Goal: Transaction & Acquisition: Download file/media

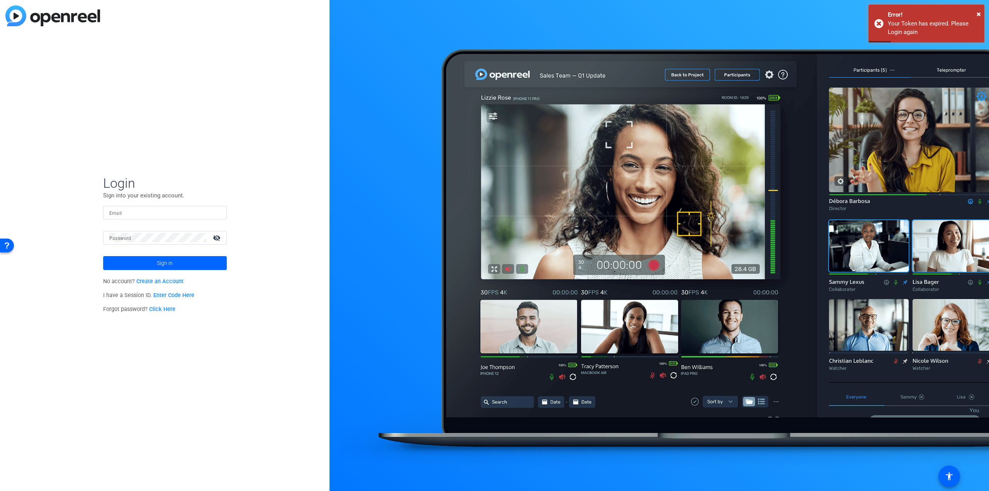
click at [160, 210] on input "Email" at bounding box center [164, 212] width 111 height 9
type input "[EMAIL_ADDRESS][DOMAIN_NAME]"
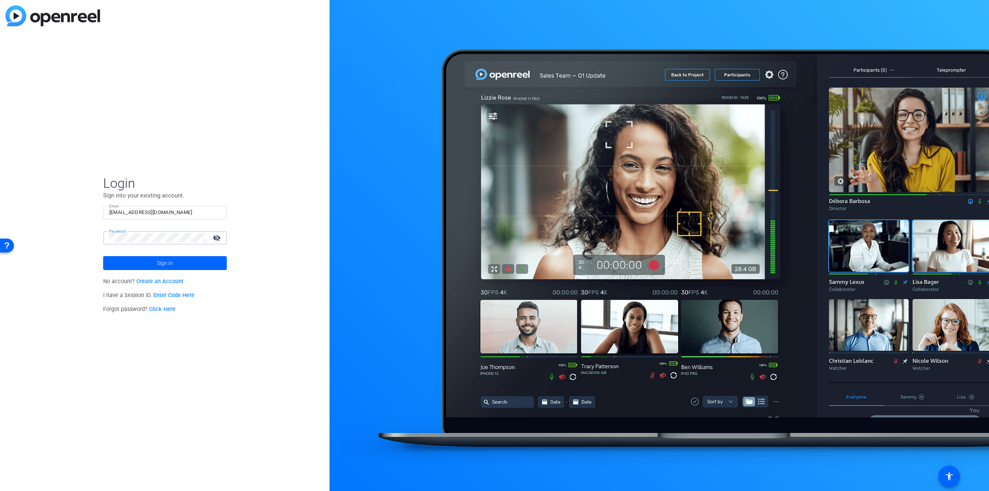
click at [103, 256] on button "Sign in" at bounding box center [165, 263] width 124 height 14
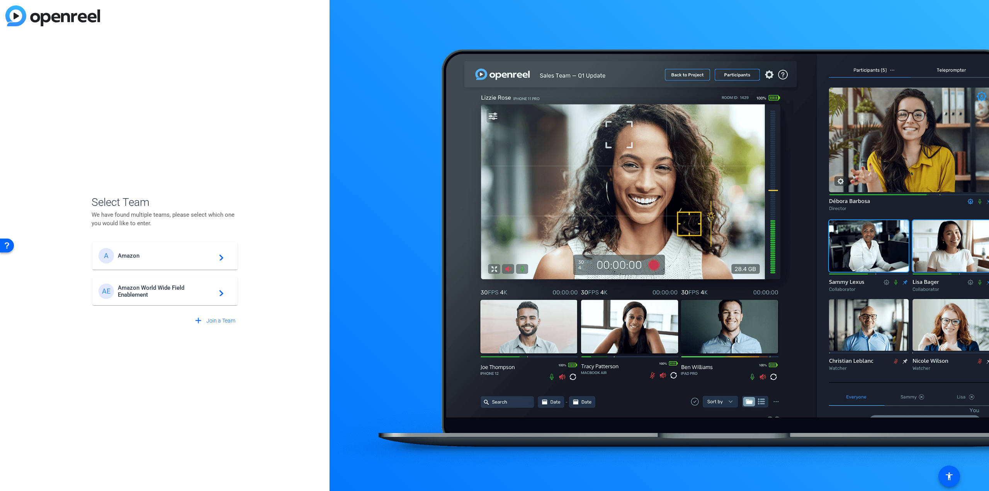
click at [177, 290] on span "Amazon World Wide Field Enablement" at bounding box center [166, 291] width 97 height 14
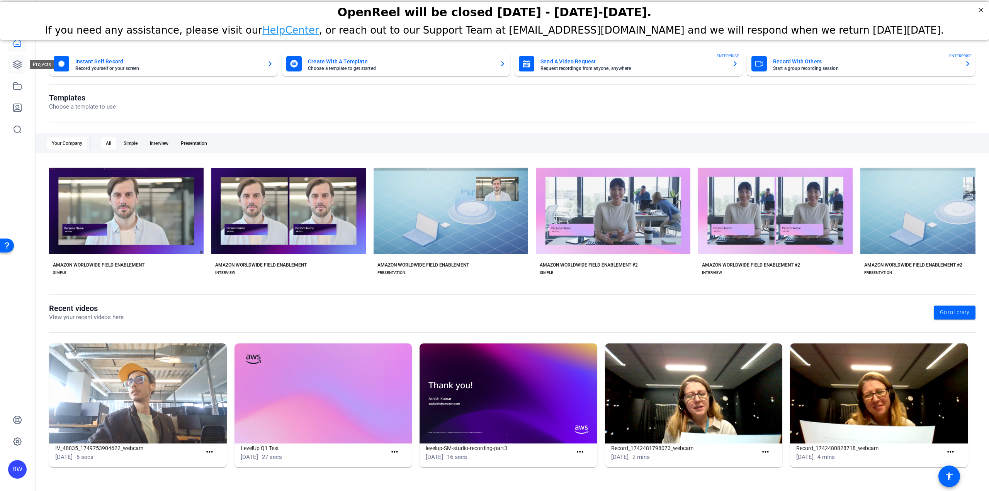
click at [15, 64] on icon at bounding box center [17, 64] width 9 height 9
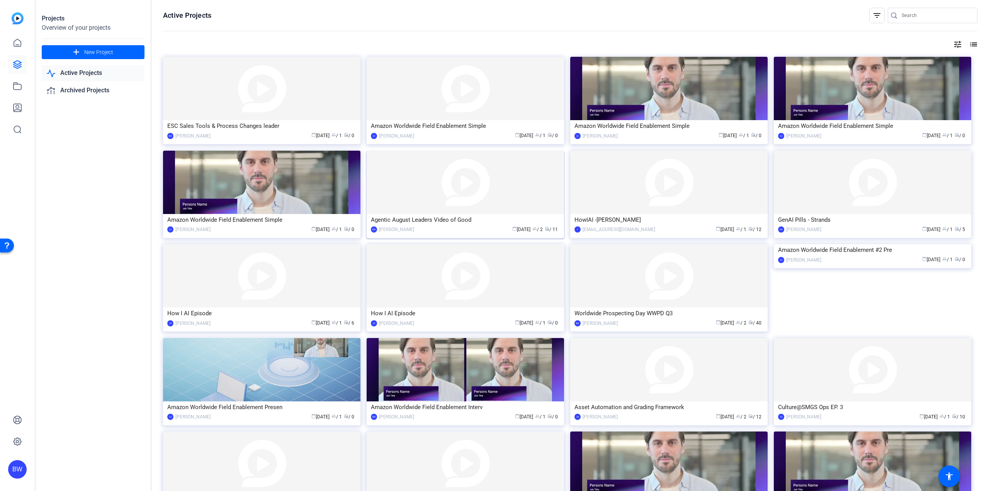
scroll to position [255, 0]
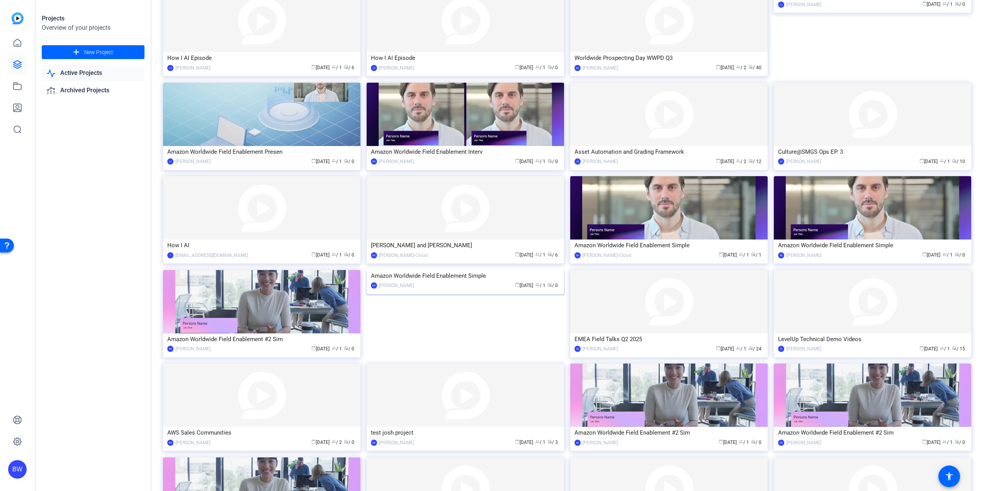
click at [436, 270] on img at bounding box center [465, 270] width 197 height 0
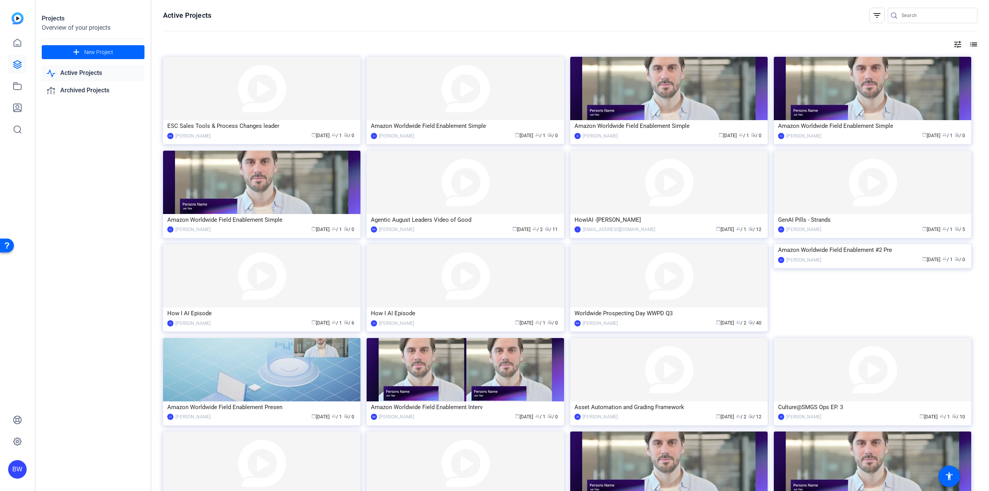
click at [968, 45] on mat-icon "list" at bounding box center [972, 44] width 9 height 9
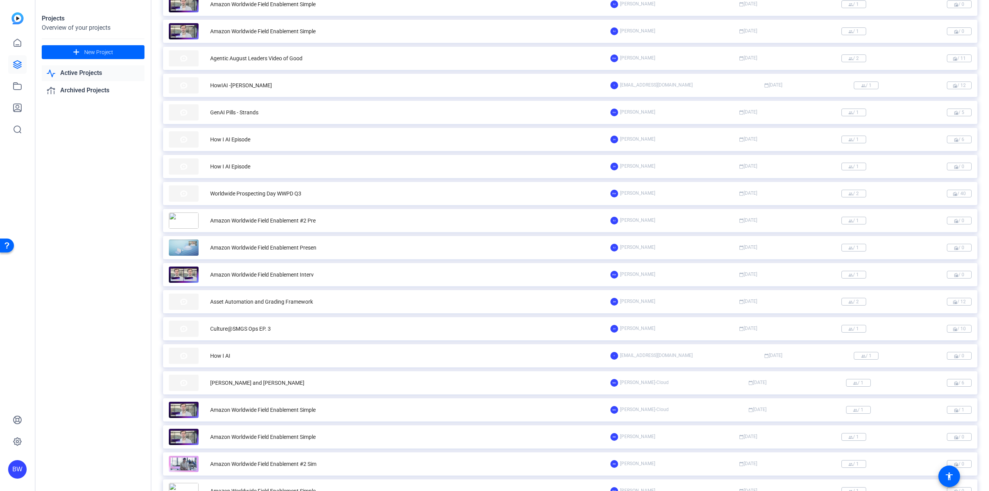
scroll to position [270, 0]
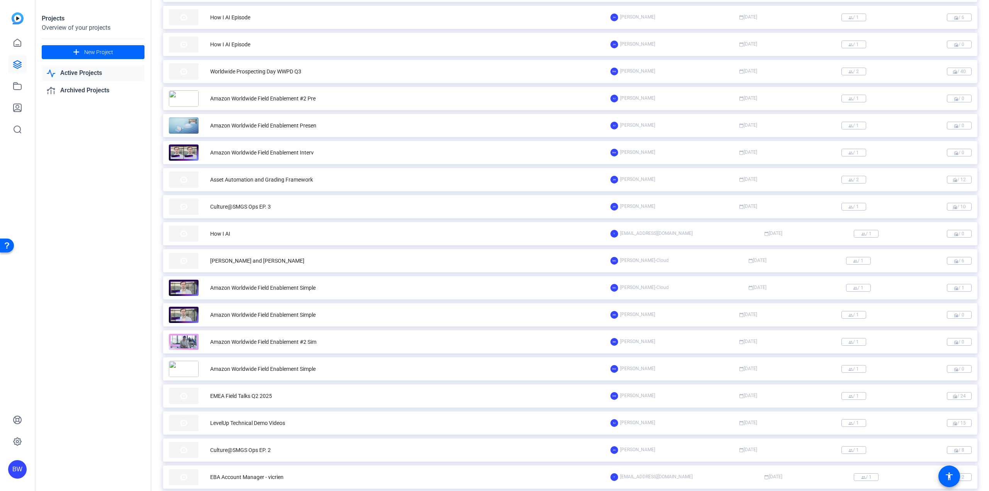
click at [719, 372] on div "BW [PERSON_NAME] calendar_today [DATE] group / 1 radio / 0" at bounding box center [790, 369] width 361 height 8
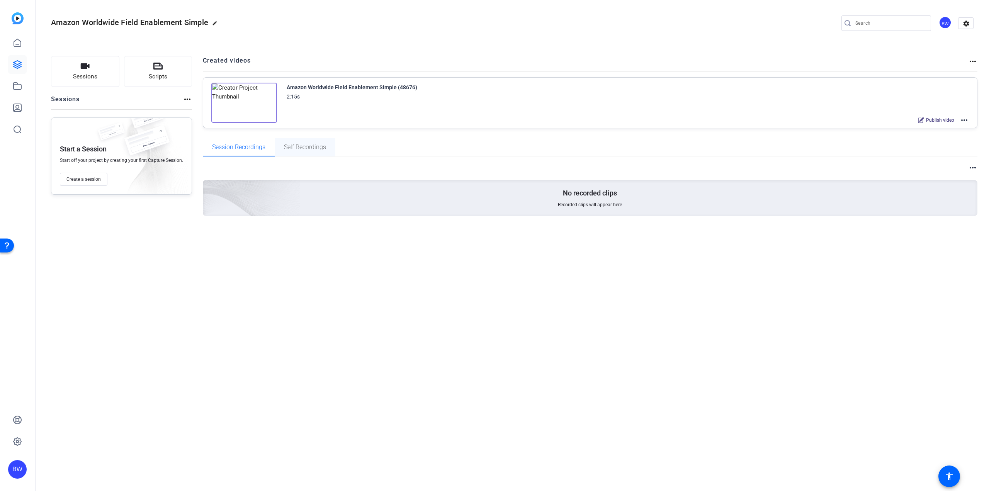
click at [316, 149] on span "Self Recordings" at bounding box center [305, 147] width 42 height 6
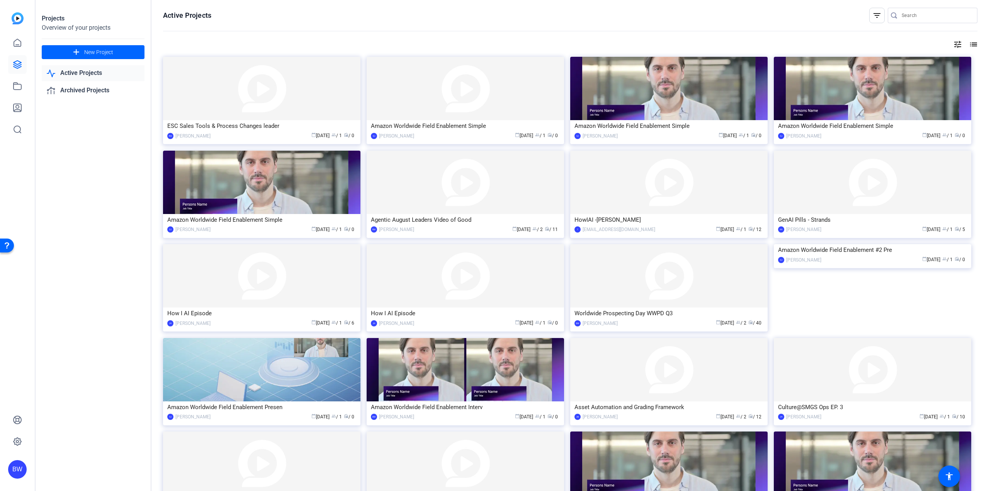
click at [969, 43] on mat-icon "list" at bounding box center [972, 44] width 9 height 9
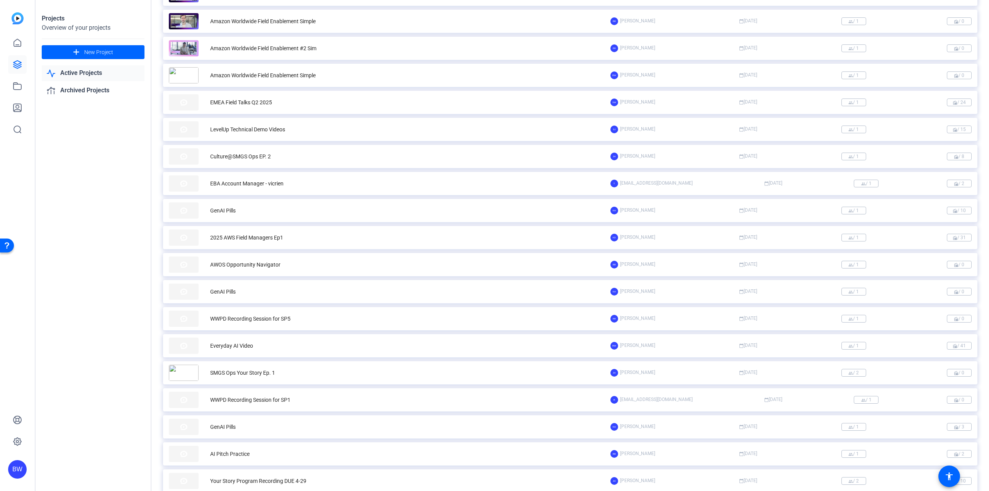
scroll to position [577, 0]
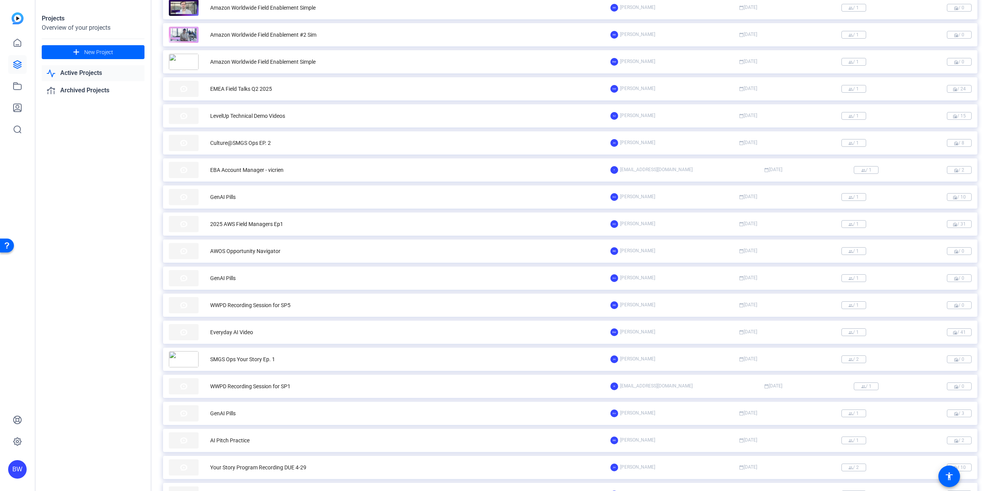
click at [229, 331] on div "Everyday AI Video" at bounding box center [231, 332] width 43 height 8
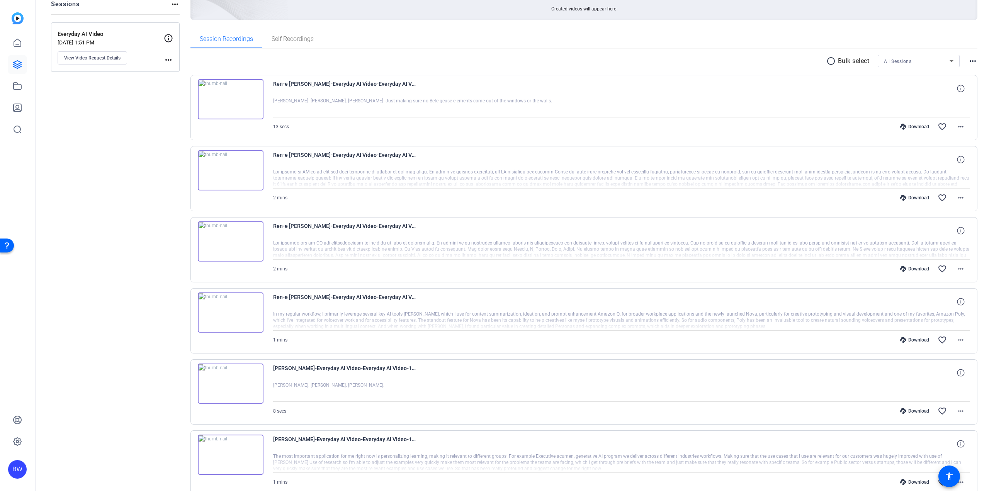
scroll to position [77, 0]
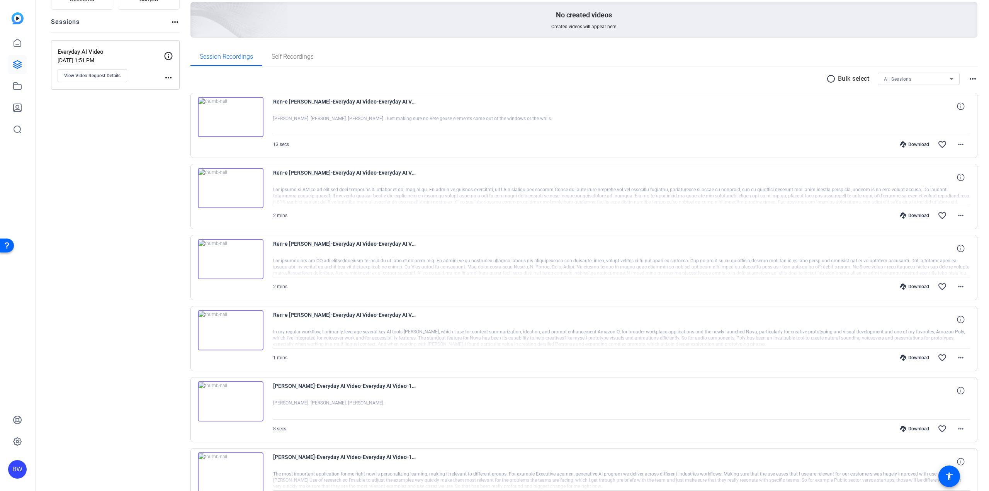
click at [912, 146] on div "Download" at bounding box center [914, 144] width 37 height 6
click at [920, 215] on div "Download" at bounding box center [914, 215] width 37 height 6
click at [907, 288] on div "Download" at bounding box center [914, 286] width 37 height 6
click at [912, 356] on div "Download" at bounding box center [914, 358] width 37 height 6
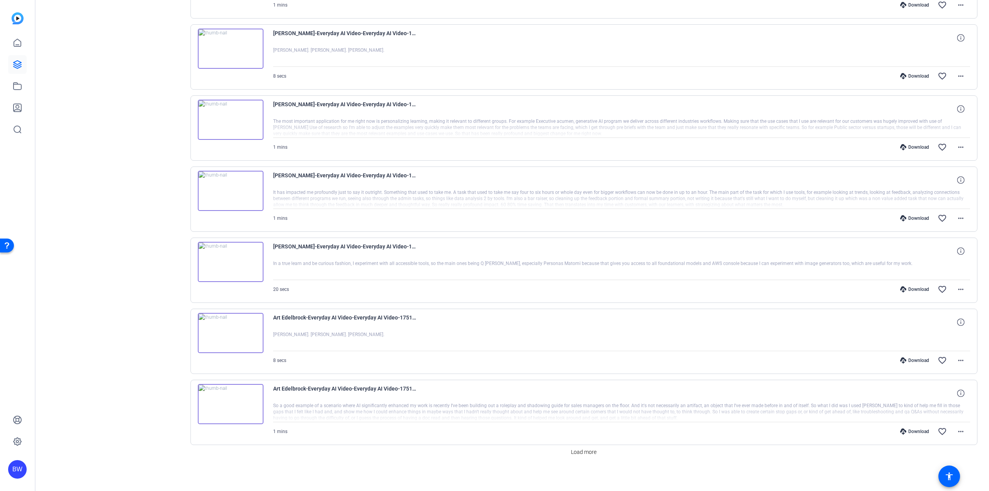
scroll to position [432, 0]
